Goal: Use online tool/utility: Utilize a website feature to perform a specific function

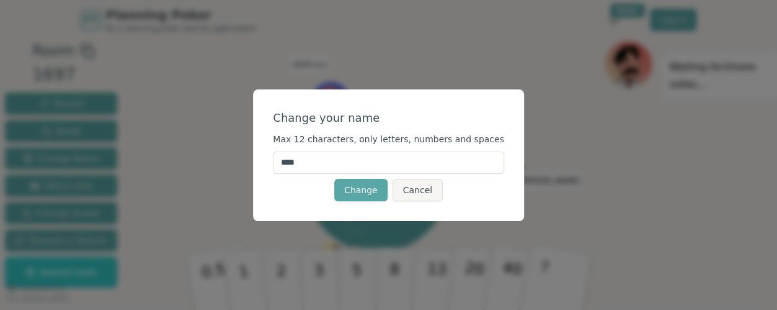
click at [335, 169] on input "****" at bounding box center [388, 162] width 231 height 22
click at [407, 189] on button "Cancel" at bounding box center [418, 190] width 50 height 22
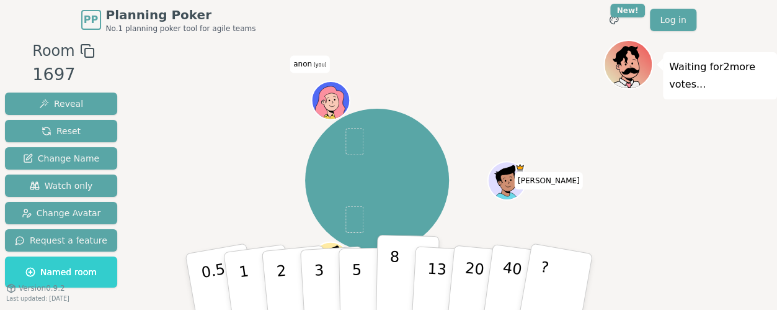
click at [386, 245] on button "8" at bounding box center [407, 282] width 64 height 94
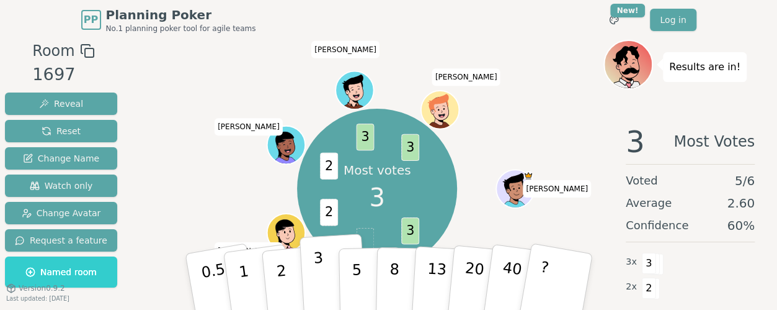
click at [328, 289] on button "3" at bounding box center [333, 281] width 68 height 97
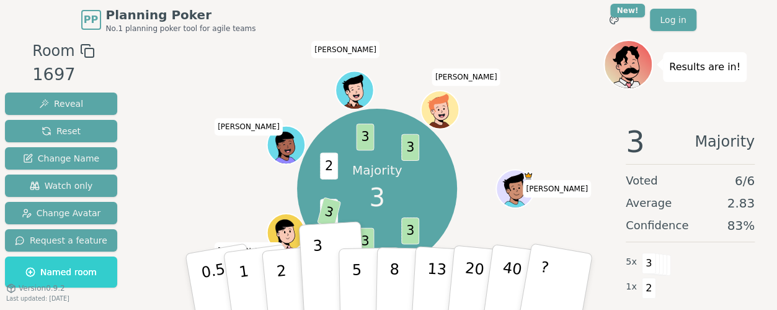
click at [249, 200] on div "Majority 3 3 3 2 3 2 3 3 [PERSON_NAME] (you) [PERSON_NAME] [PERSON_NAME] [PERSO…" at bounding box center [377, 188] width 453 height 253
click at [153, 176] on div "Majority 3 3 3 2 3 2 3 3 [PERSON_NAME] (you) [PERSON_NAME] [PERSON_NAME] [PERSO…" at bounding box center [377, 188] width 453 height 253
click at [94, 62] on div "Room 1697 Reveal Reset Change Name Watch only Change Avatar Request a feature N…" at bounding box center [61, 166] width 122 height 253
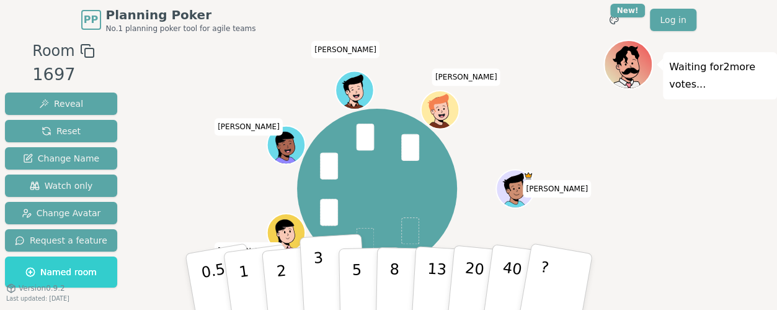
click at [323, 262] on button "3" at bounding box center [333, 281] width 68 height 97
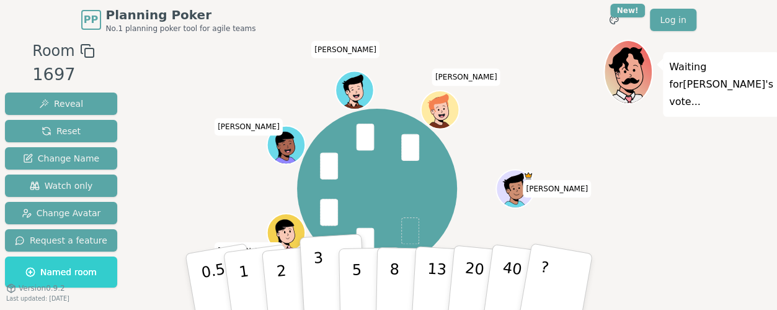
click at [323, 262] on button "3" at bounding box center [333, 281] width 68 height 97
click at [140, 179] on div "Room 1697 Reveal Reset Change Name Watch only Change Avatar Request a feature N…" at bounding box center [388, 210] width 777 height 341
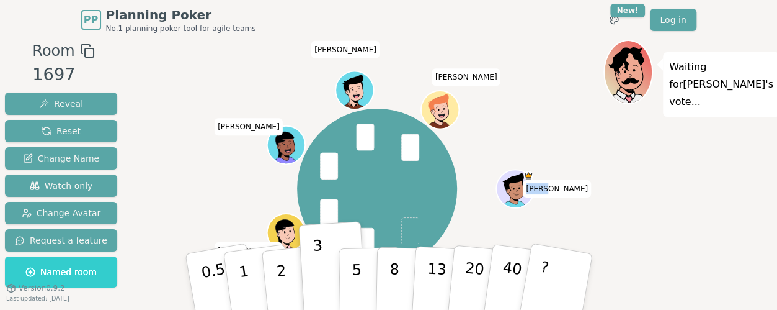
click at [140, 179] on div "Room 1697 Reveal Reset Change Name Watch only Change Avatar Request a feature N…" at bounding box center [388, 210] width 777 height 341
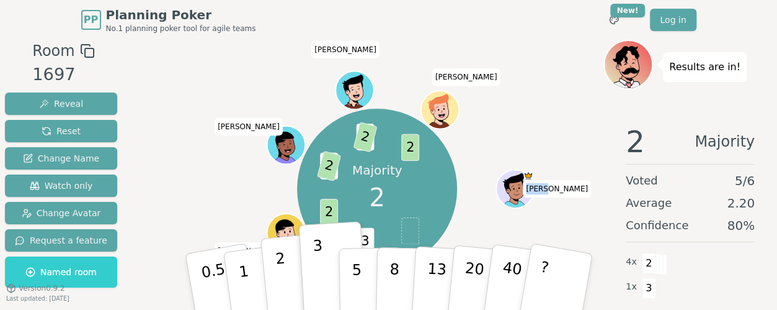
click at [272, 266] on button "2" at bounding box center [295, 282] width 71 height 99
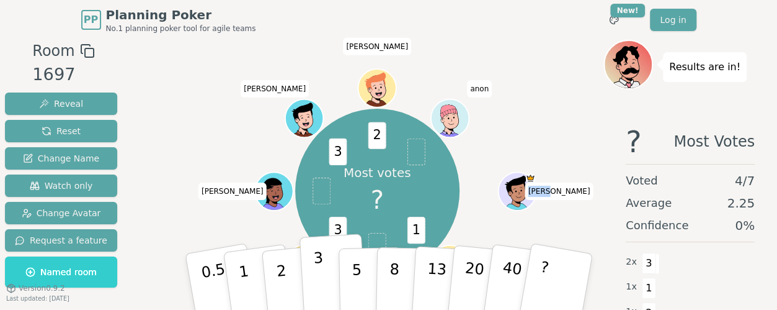
click at [310, 289] on button "3" at bounding box center [333, 281] width 68 height 97
